Goal: Information Seeking & Learning: Learn about a topic

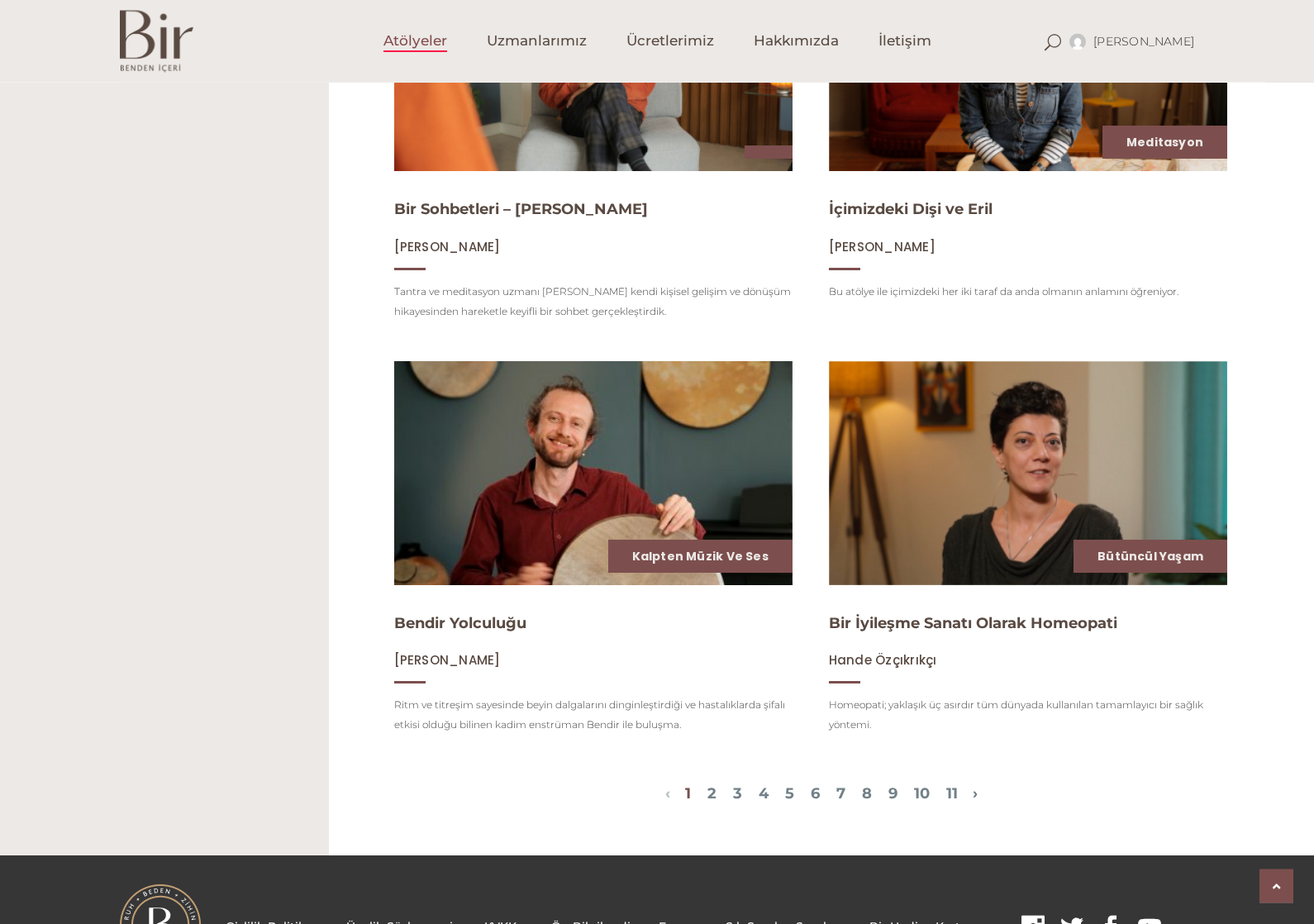
scroll to position [1626, 0]
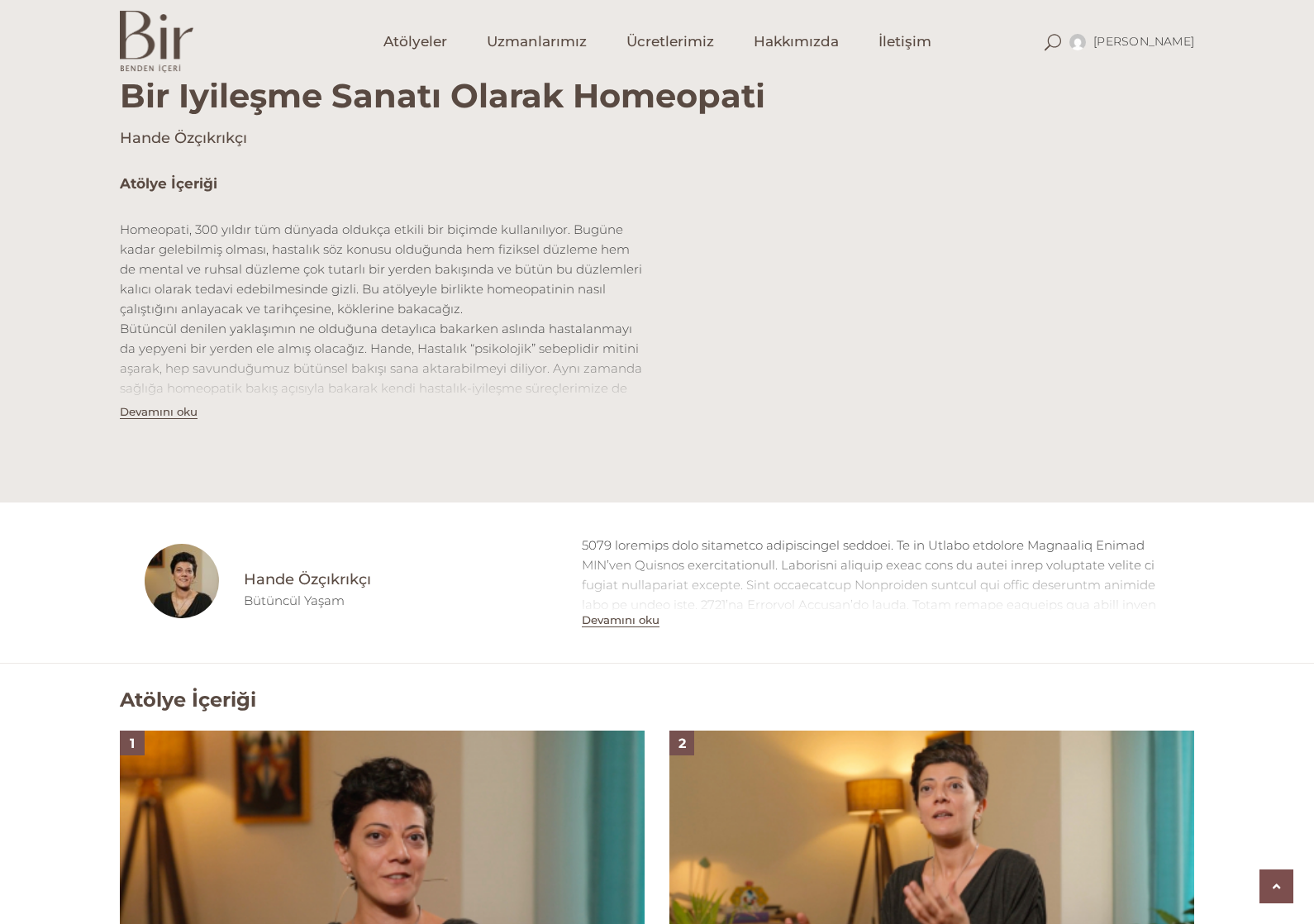
scroll to position [451, 0]
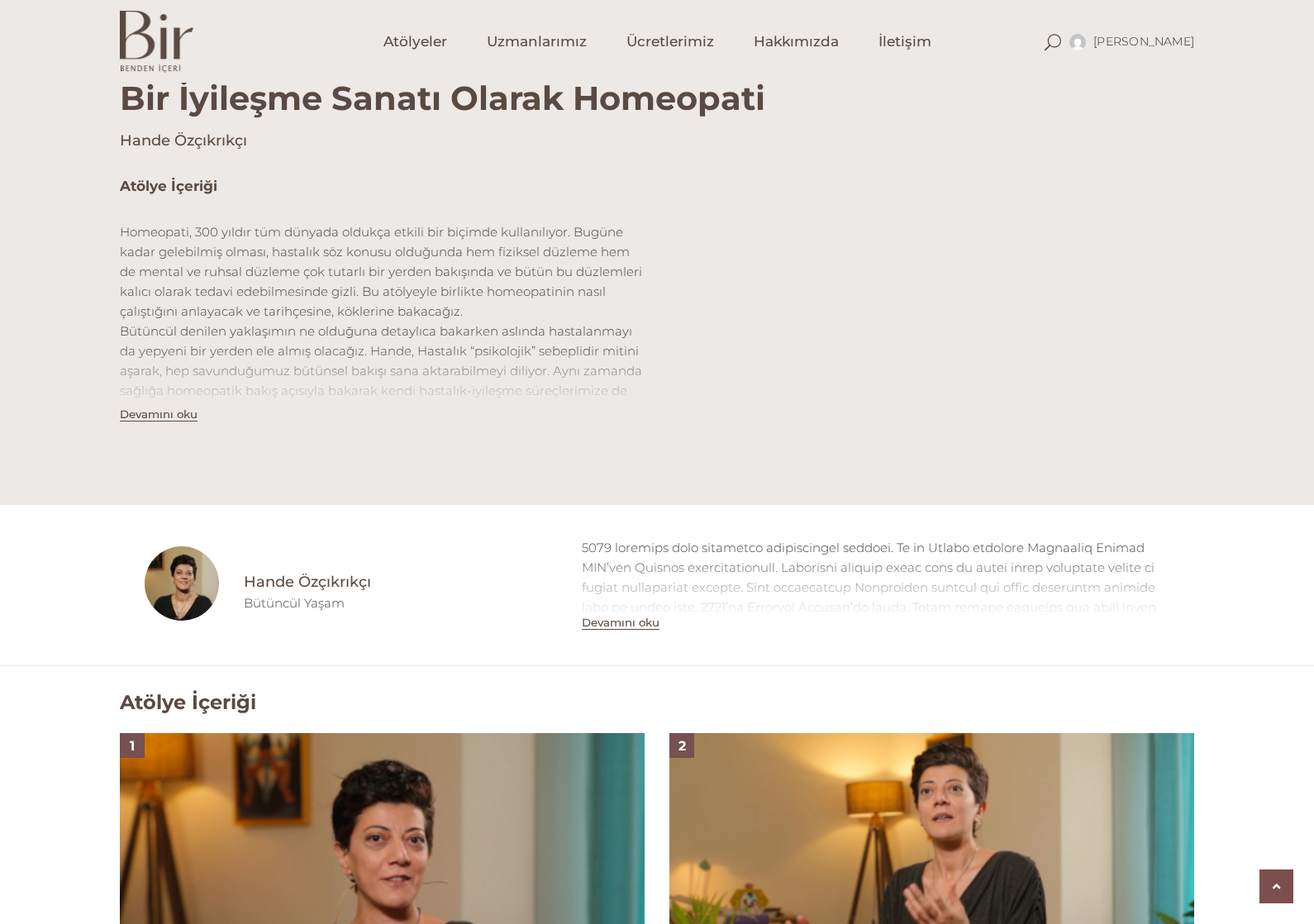
click at [1280, 382] on div "Atölye İçeriği Homeopati, 300 yıldır tüm dünyada oldukça etkili bir biçimde kul…" at bounding box center [657, 329] width 1314 height 354
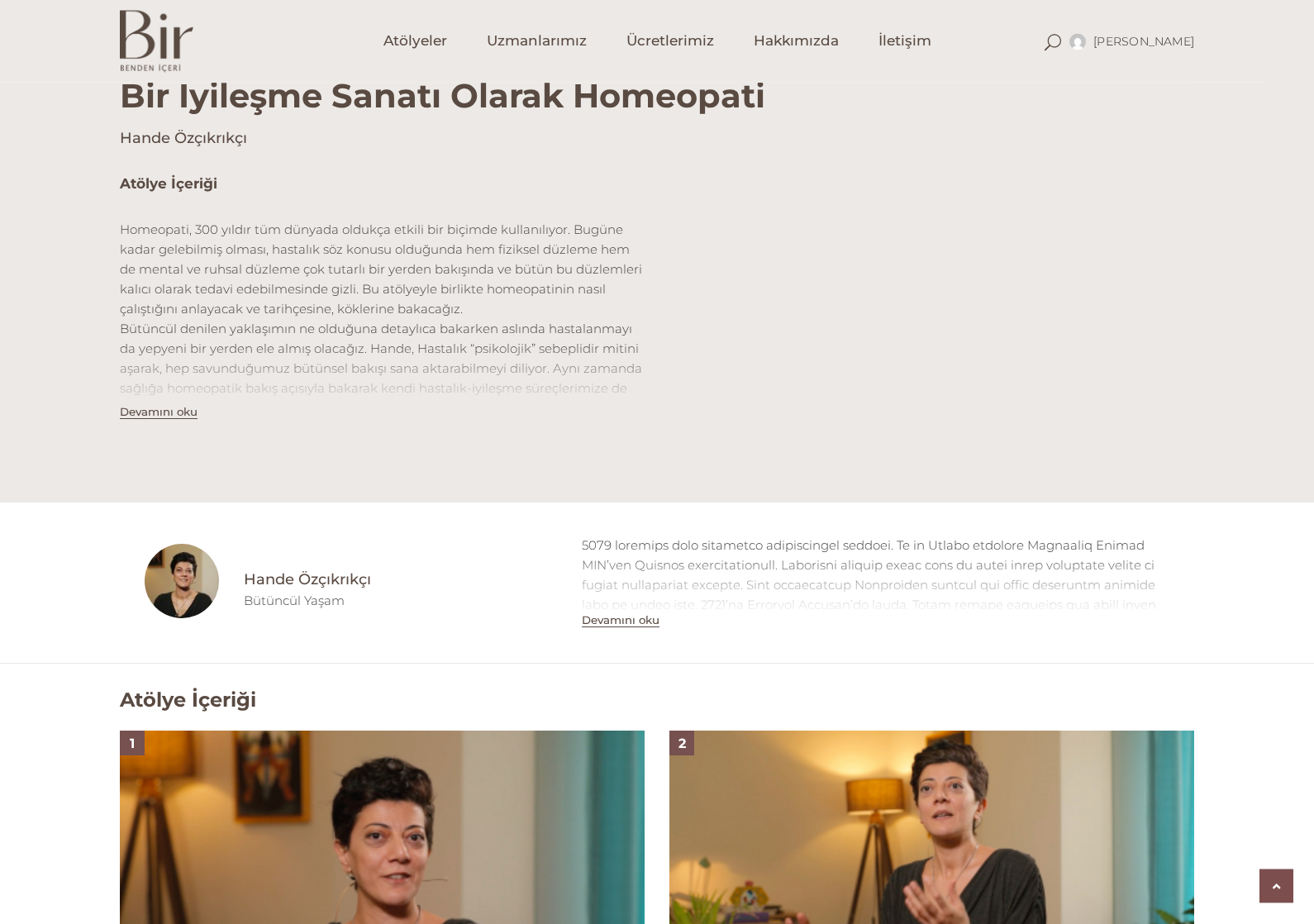
scroll to position [452, 0]
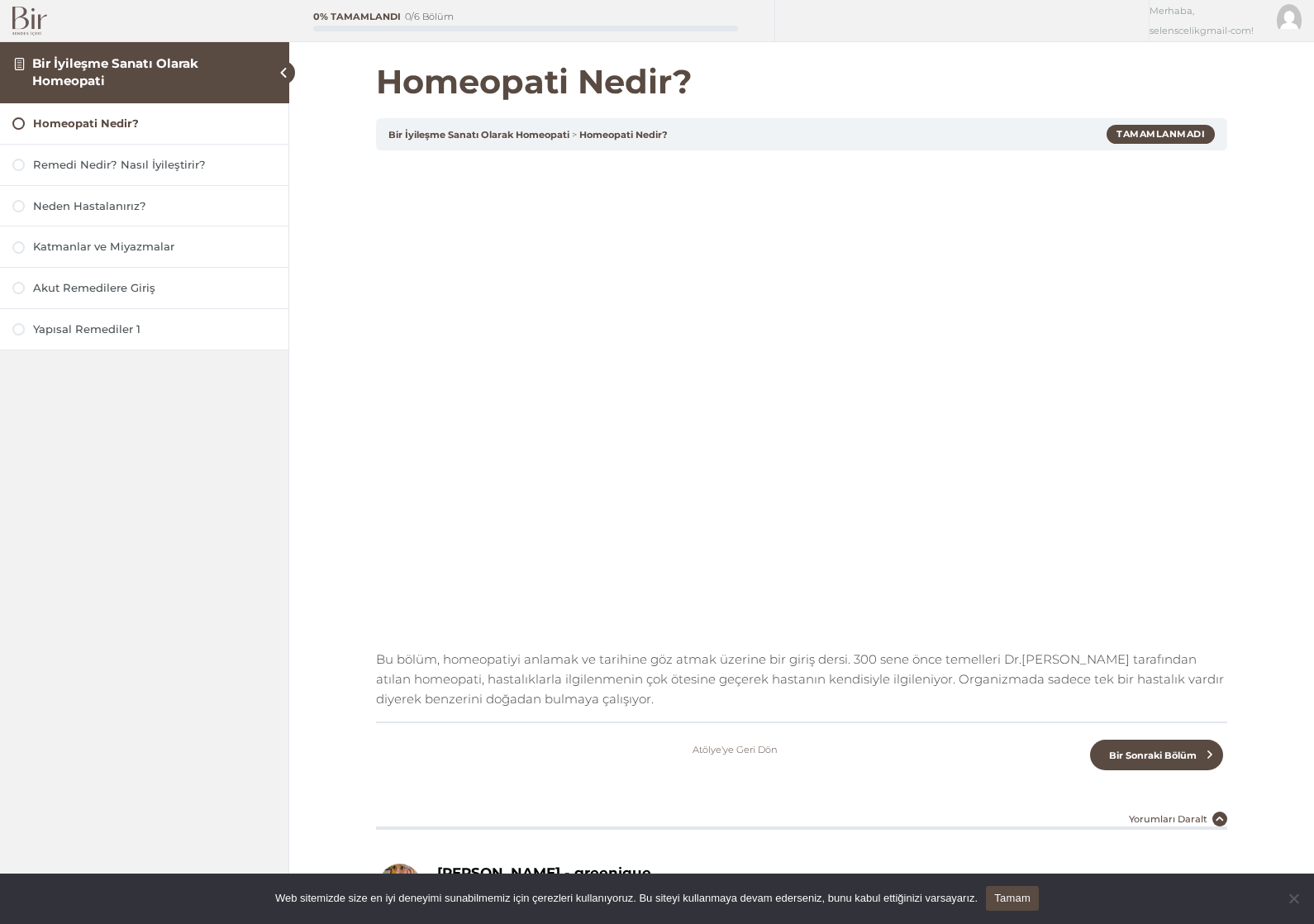
click at [1177, 768] on link "Bir Sonraki Bölüm" at bounding box center [1157, 755] width 133 height 31
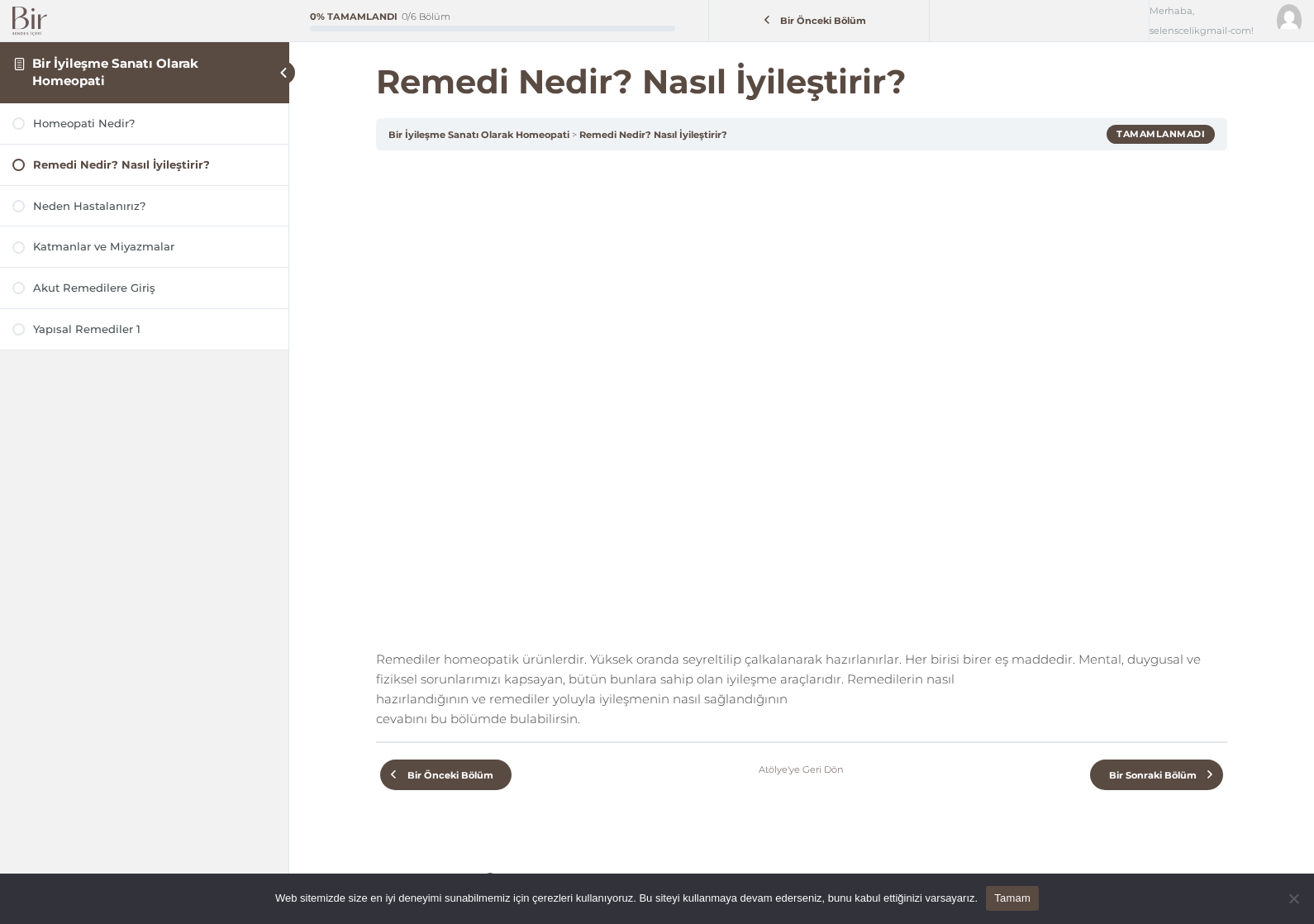
click at [1166, 764] on link "Bir Sonraki Bölüm" at bounding box center [1157, 774] width 133 height 31
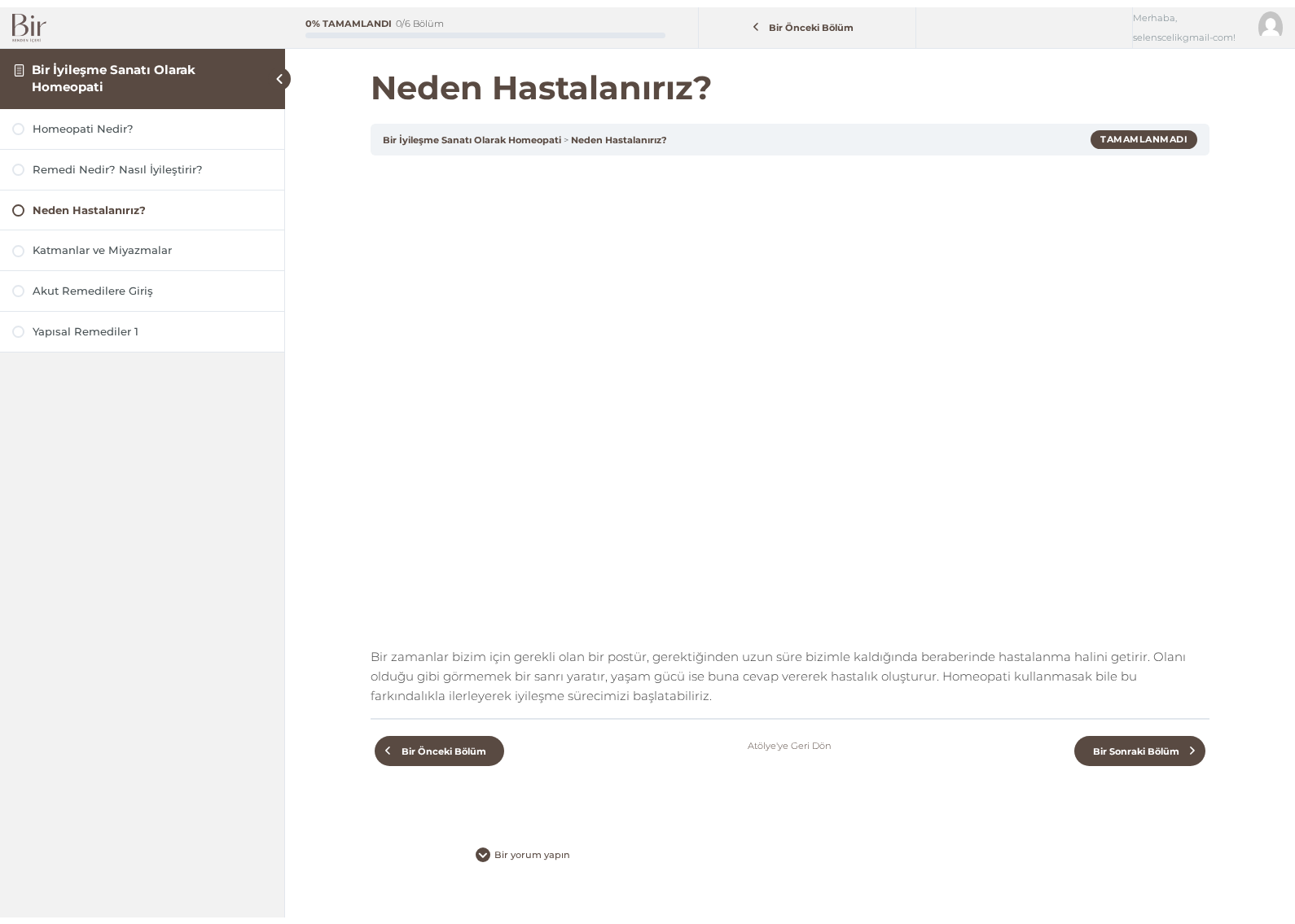
scroll to position [9, 0]
